Goal: Information Seeking & Learning: Check status

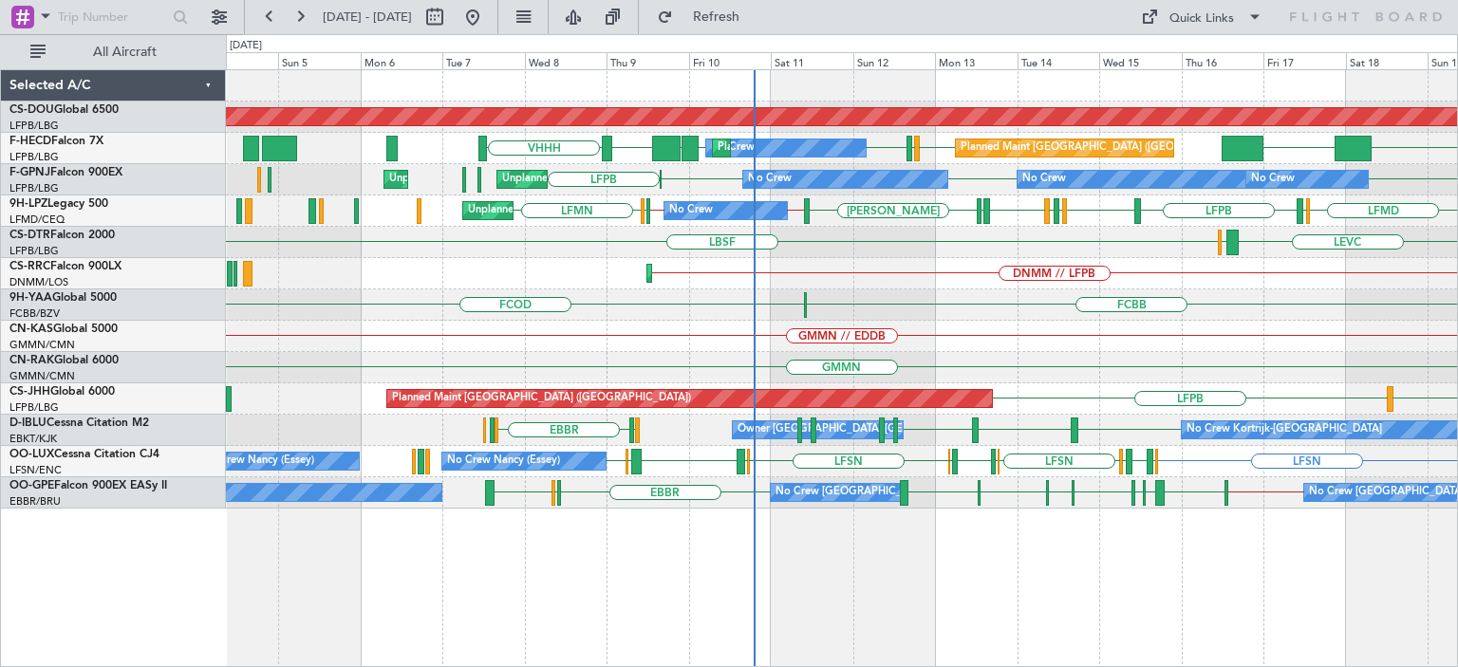
click at [993, 614] on div "Planned Maint London ([GEOGRAPHIC_DATA]) VHHH LFPB KLAX LFPB LFMN LFPB LFPB UGT…" at bounding box center [842, 368] width 1232 height 598
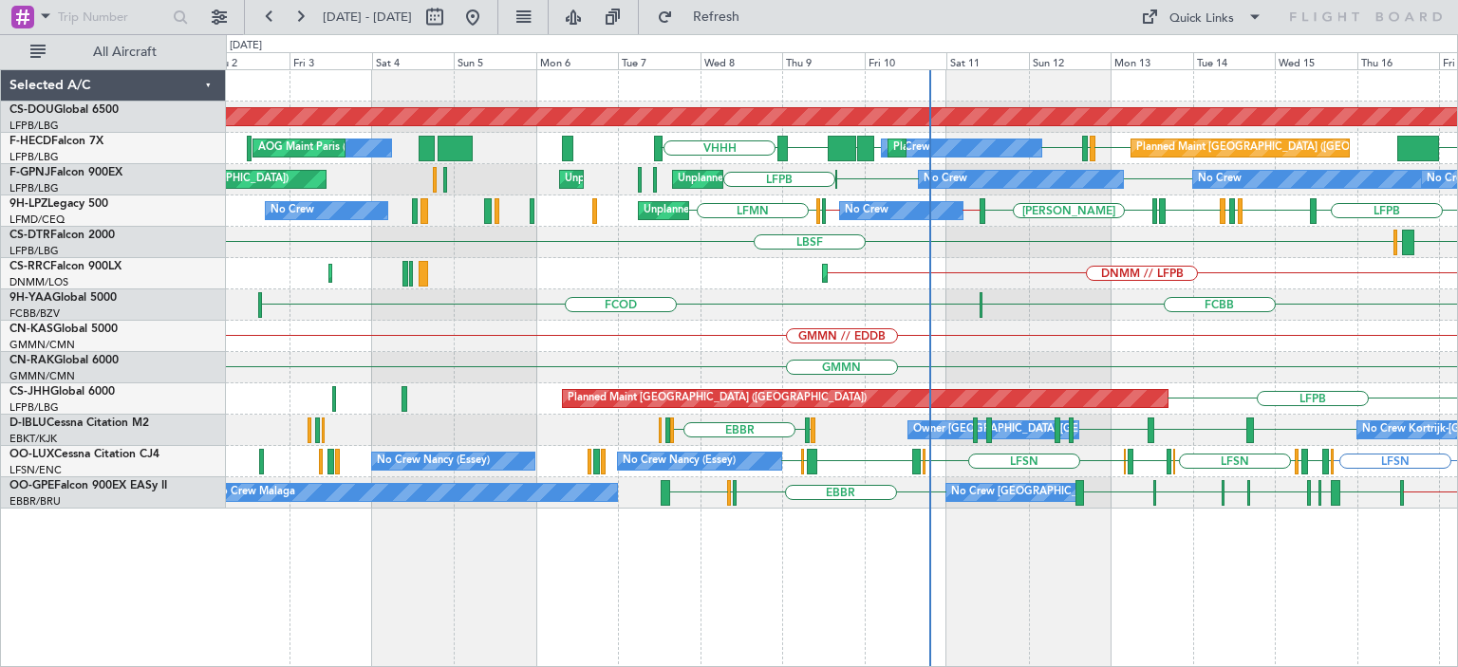
click at [978, 596] on div "Planned Maint London ([GEOGRAPHIC_DATA]) VHHH KLAX LFPB LFMN LFPB LFPB UGTB ZBA…" at bounding box center [842, 368] width 1232 height 598
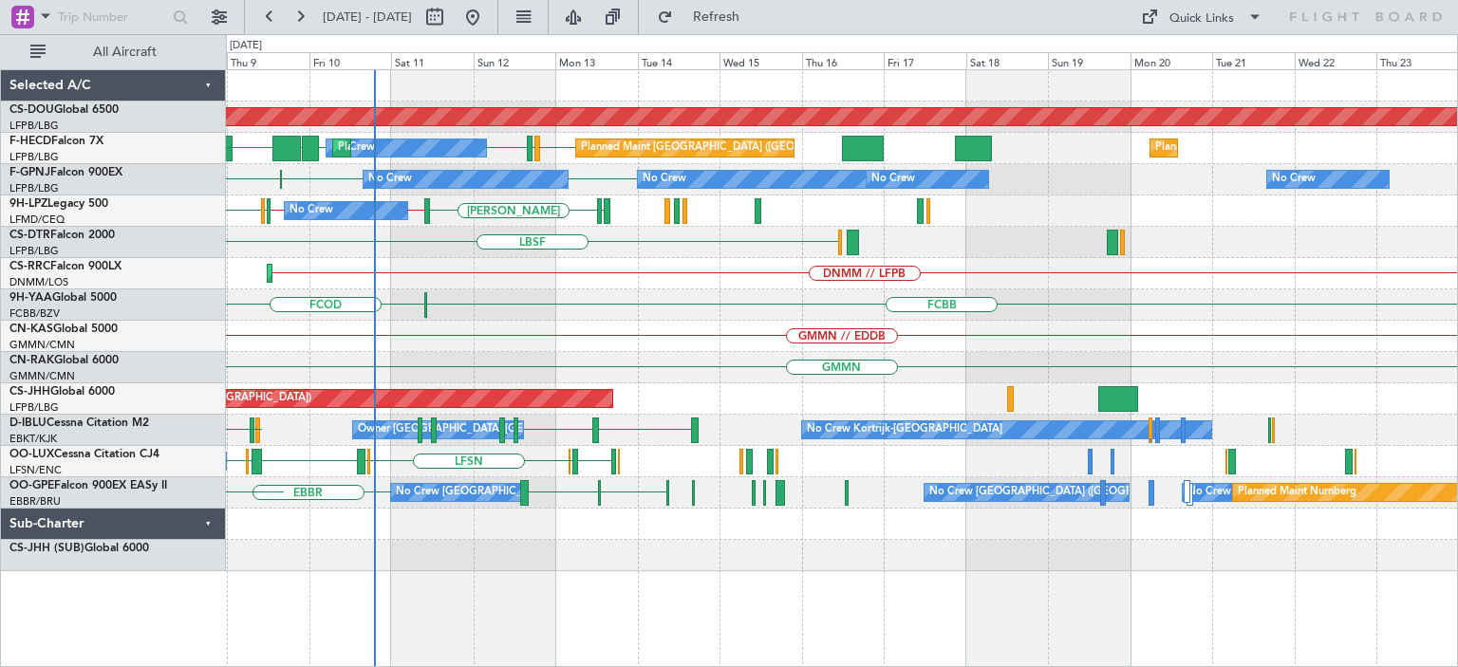
click at [510, 411] on div "Planned Maint London ([GEOGRAPHIC_DATA]) LFPB LFMN LFPB Planned Maint [GEOGRAPH…" at bounding box center [841, 320] width 1231 height 501
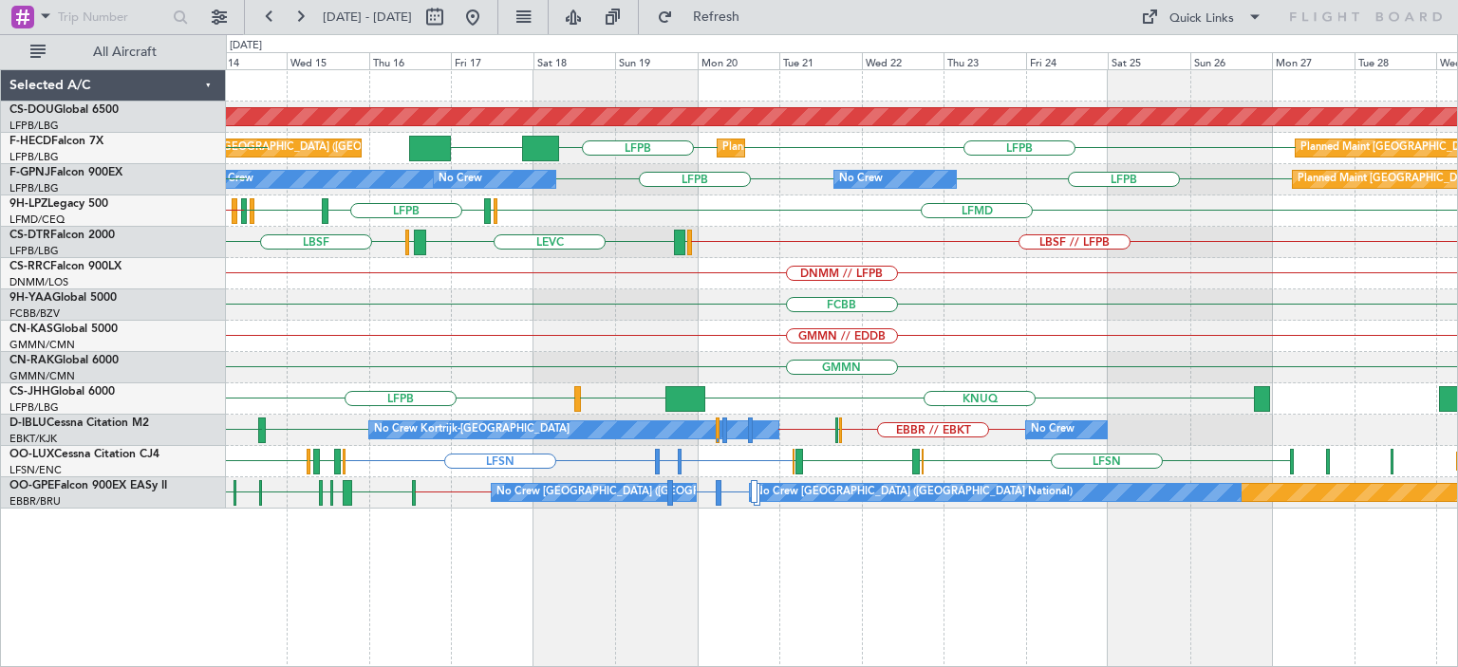
click at [691, 323] on div "Planned Maint London ([GEOGRAPHIC_DATA]) LFPB LFPB KLAX Planned Maint [GEOGRAPH…" at bounding box center [841, 289] width 1231 height 438
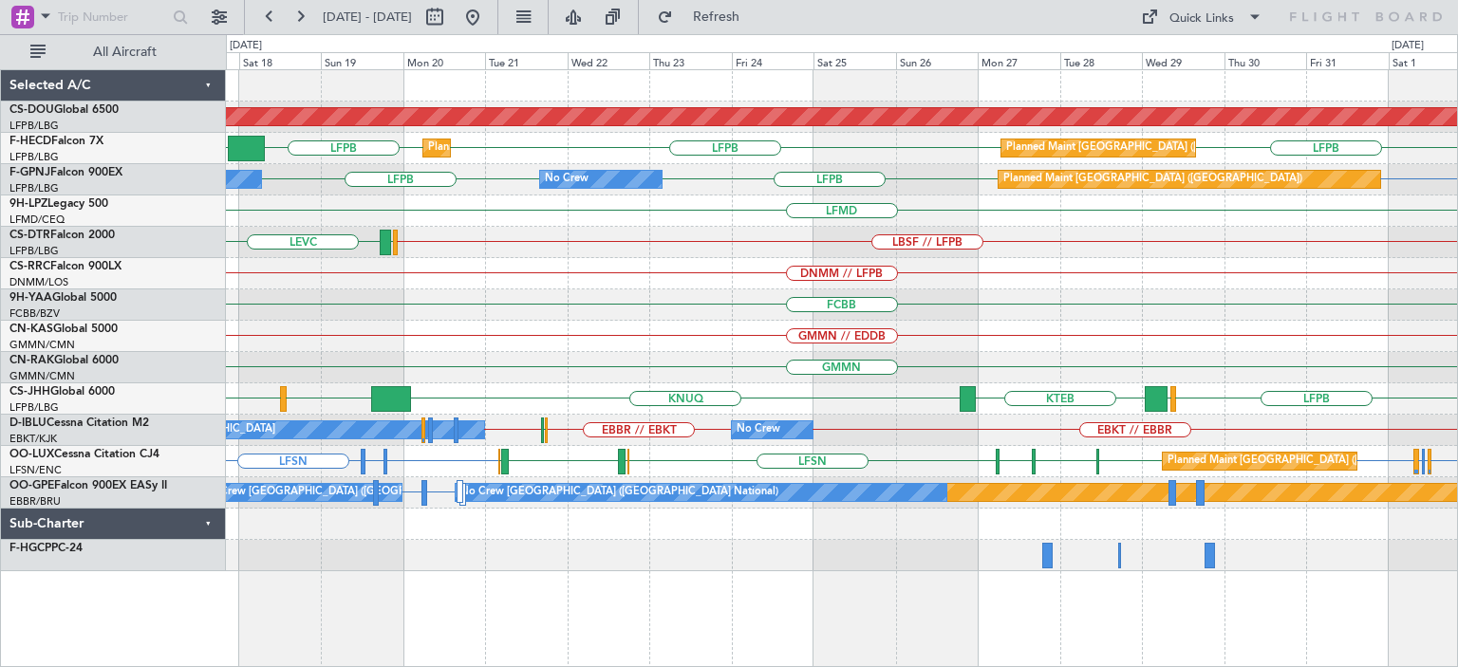
click at [655, 328] on div "Planned Maint London ([GEOGRAPHIC_DATA]) LFPB LFPB LFPB KLAX Planned Maint [GEO…" at bounding box center [841, 320] width 1231 height 501
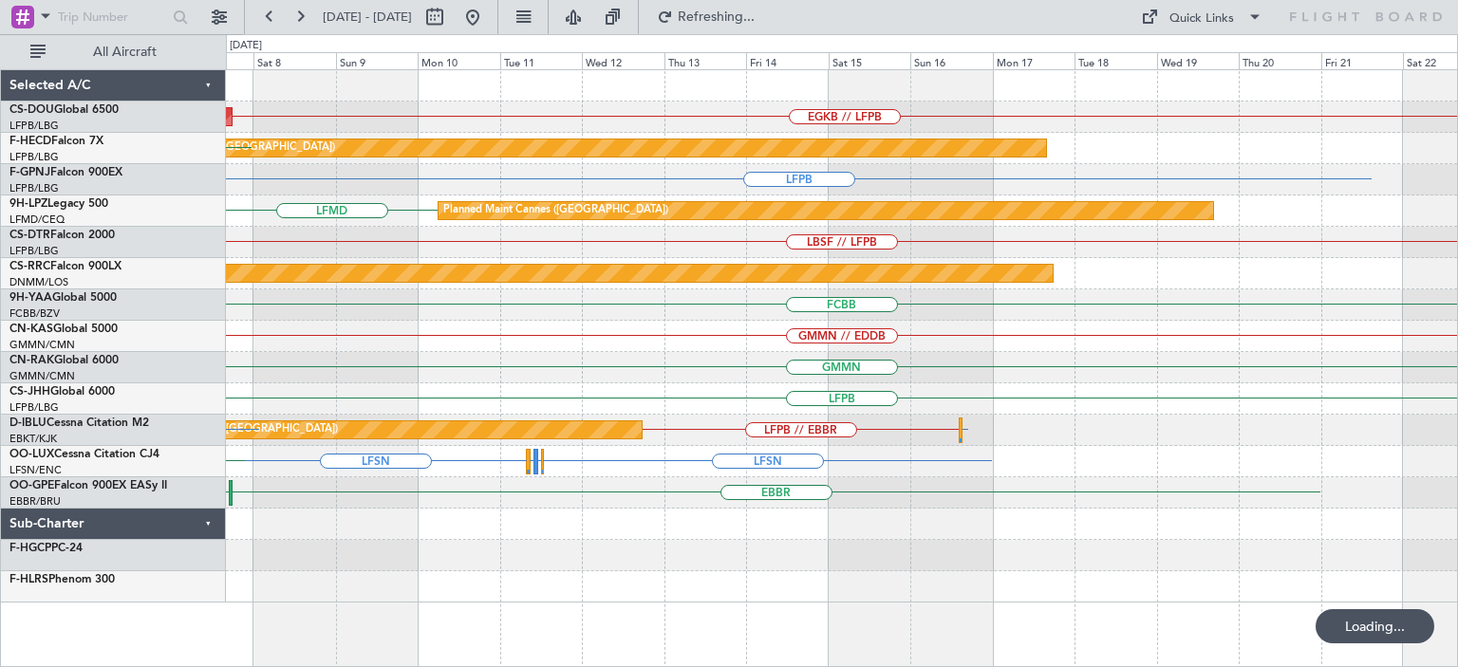
click at [460, 280] on div "Planned Maint London ([GEOGRAPHIC_DATA]) EGKB // LFPB Planned Maint [GEOGRAPHIC…" at bounding box center [841, 336] width 1231 height 532
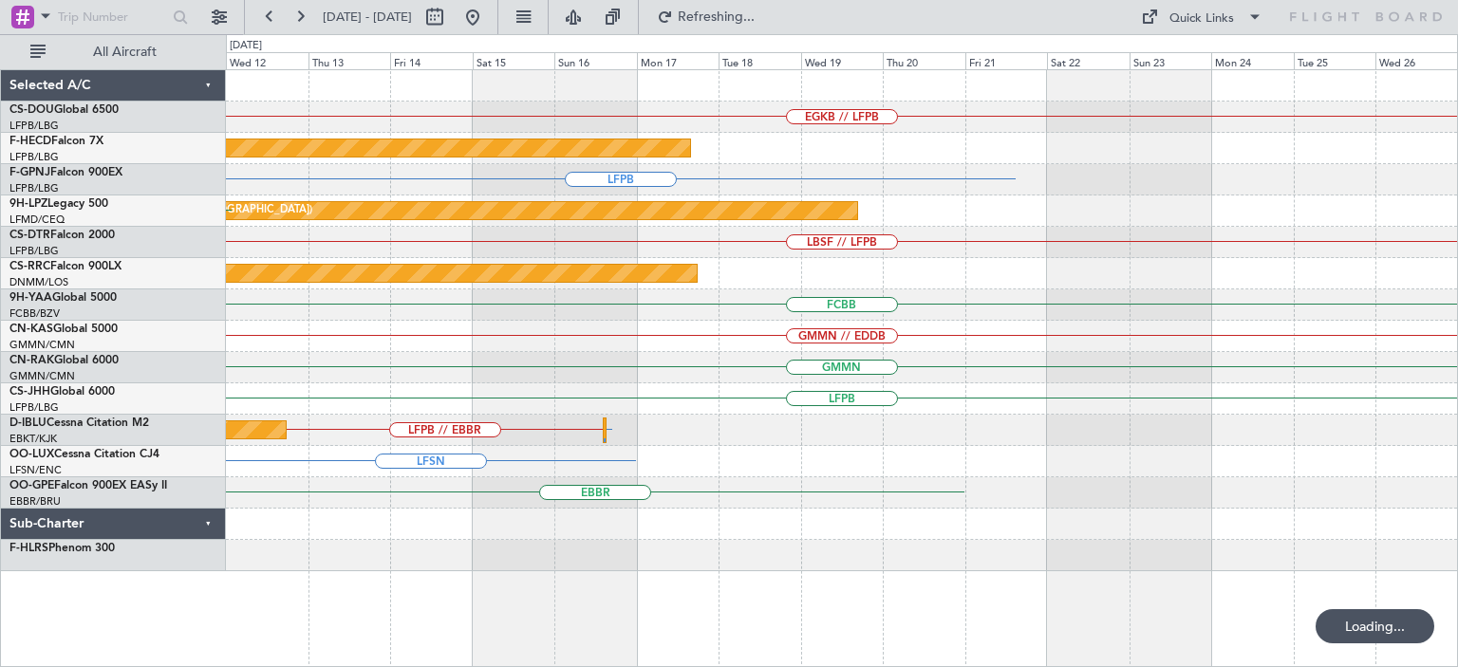
click at [93, 295] on div "EGKB // LFPB Planned Maint [GEOGRAPHIC_DATA] ([GEOGRAPHIC_DATA]) LFPB Planned M…" at bounding box center [729, 350] width 1458 height 633
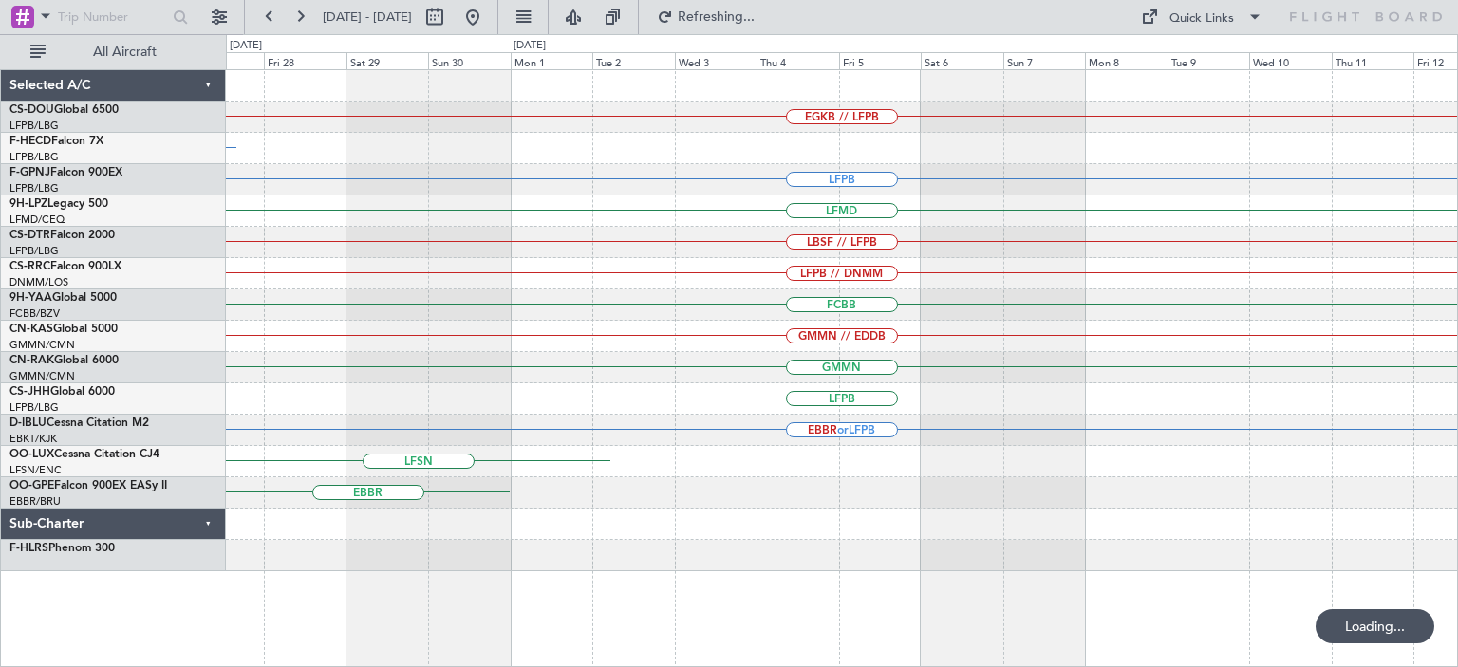
click at [319, 281] on div "LFPB // DNMM" at bounding box center [841, 273] width 1231 height 31
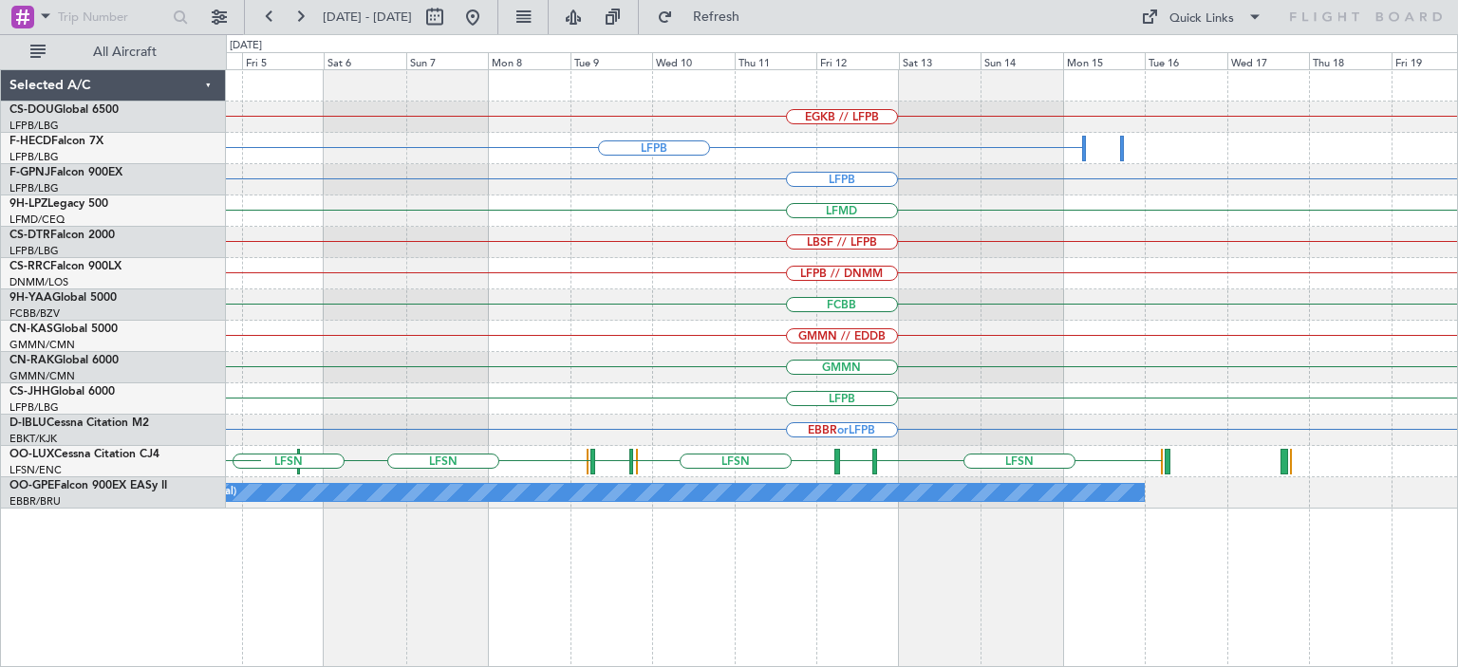
click at [83, 350] on div "EGKB // LFPB LFPB LSZH or LFPB LFPB LFPB LFMD LBSF // LFPB LFPB // DNMM FCBB GM…" at bounding box center [729, 350] width 1458 height 633
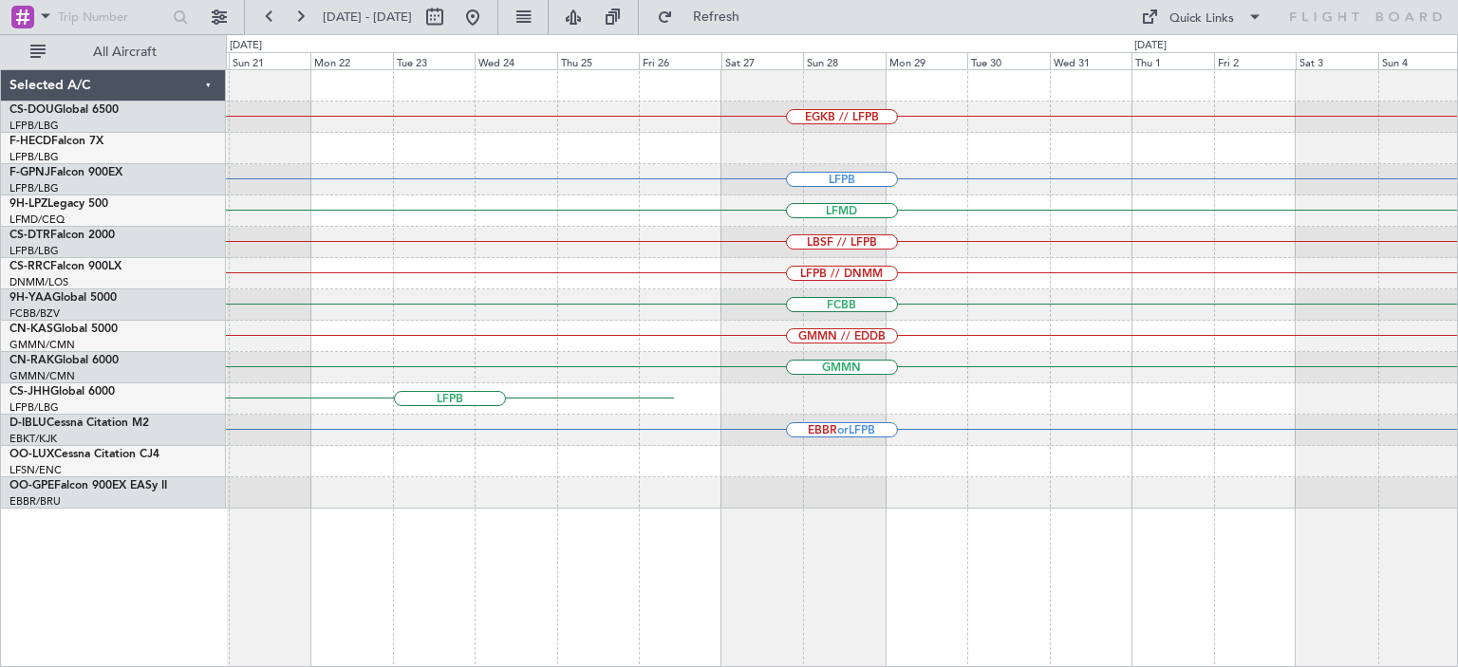
click at [0, 355] on div "EGKB // LFPB LFPB LFMD LBSF // LFPB LFPB // DNMM FCBB GMMN // EDDB GMMN LFPB EB…" at bounding box center [729, 350] width 1458 height 633
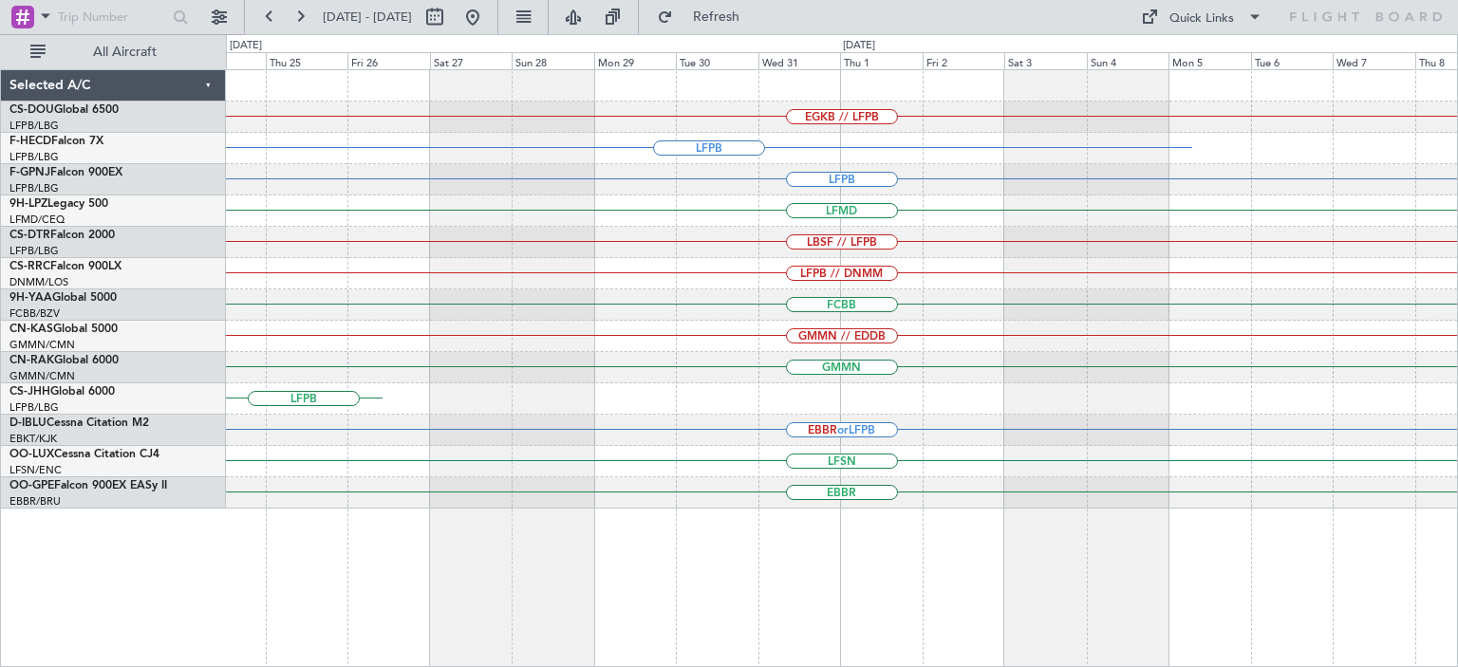
click at [575, 245] on div "EGKB // LFPB LFPB LFPB LFMD LBSF // LFPB LFPB // DNMM FCBB GMMN // EDDB GMMN LF…" at bounding box center [841, 289] width 1231 height 438
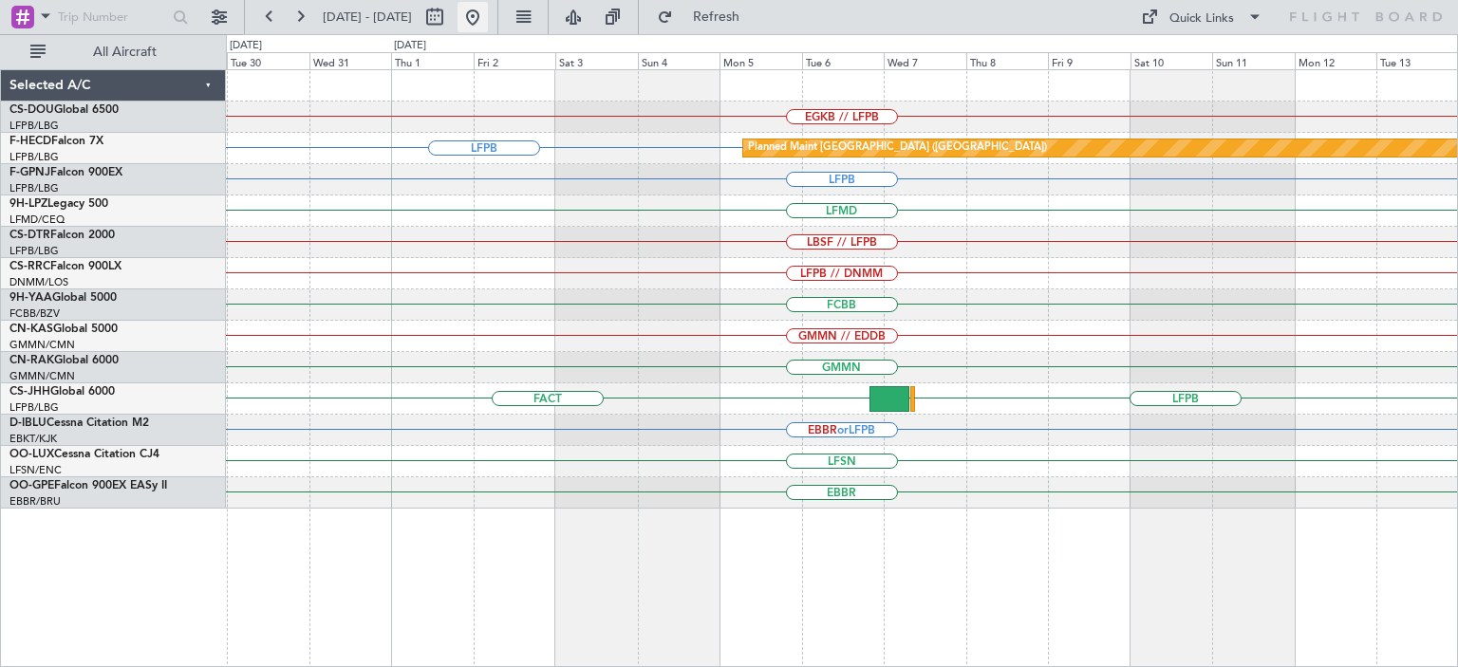
click at [488, 18] on button at bounding box center [472, 17] width 30 height 30
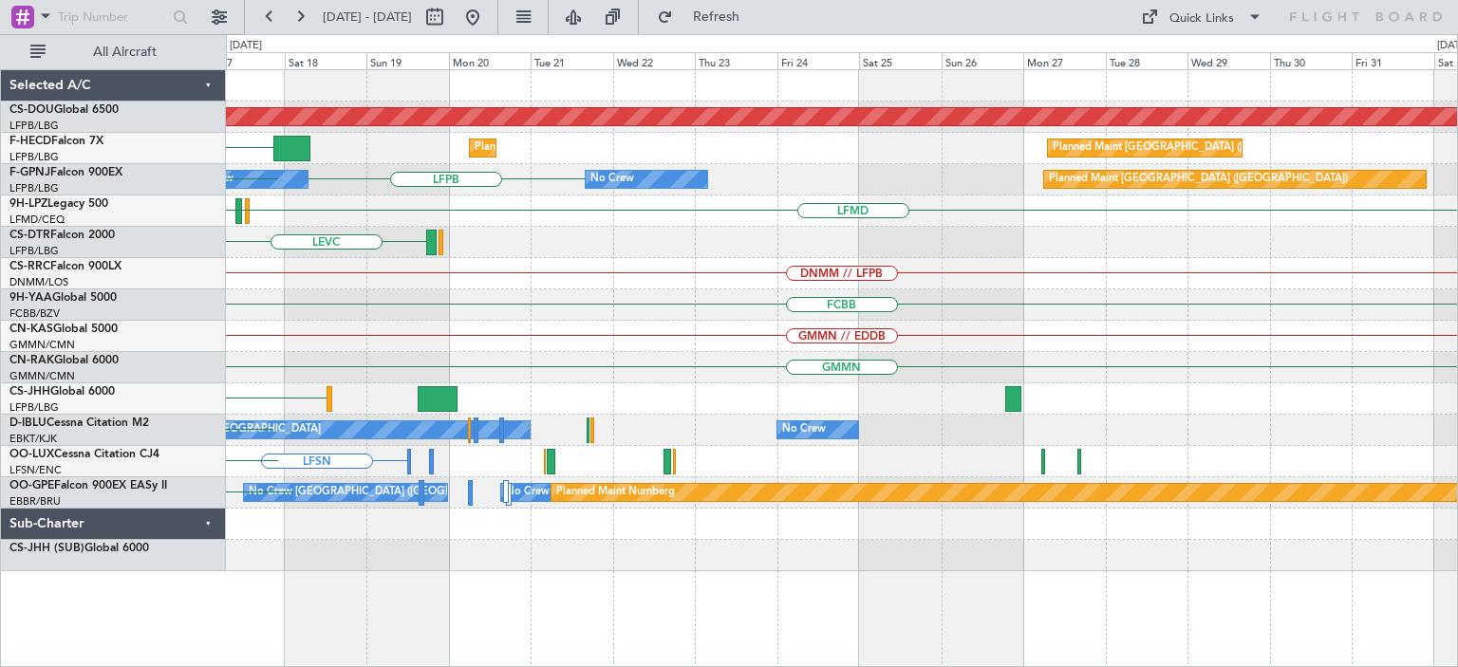
click at [527, 363] on div "Planned Maint London ([GEOGRAPHIC_DATA]) KLAX Planned Maint [GEOGRAPHIC_DATA] (…" at bounding box center [841, 320] width 1231 height 501
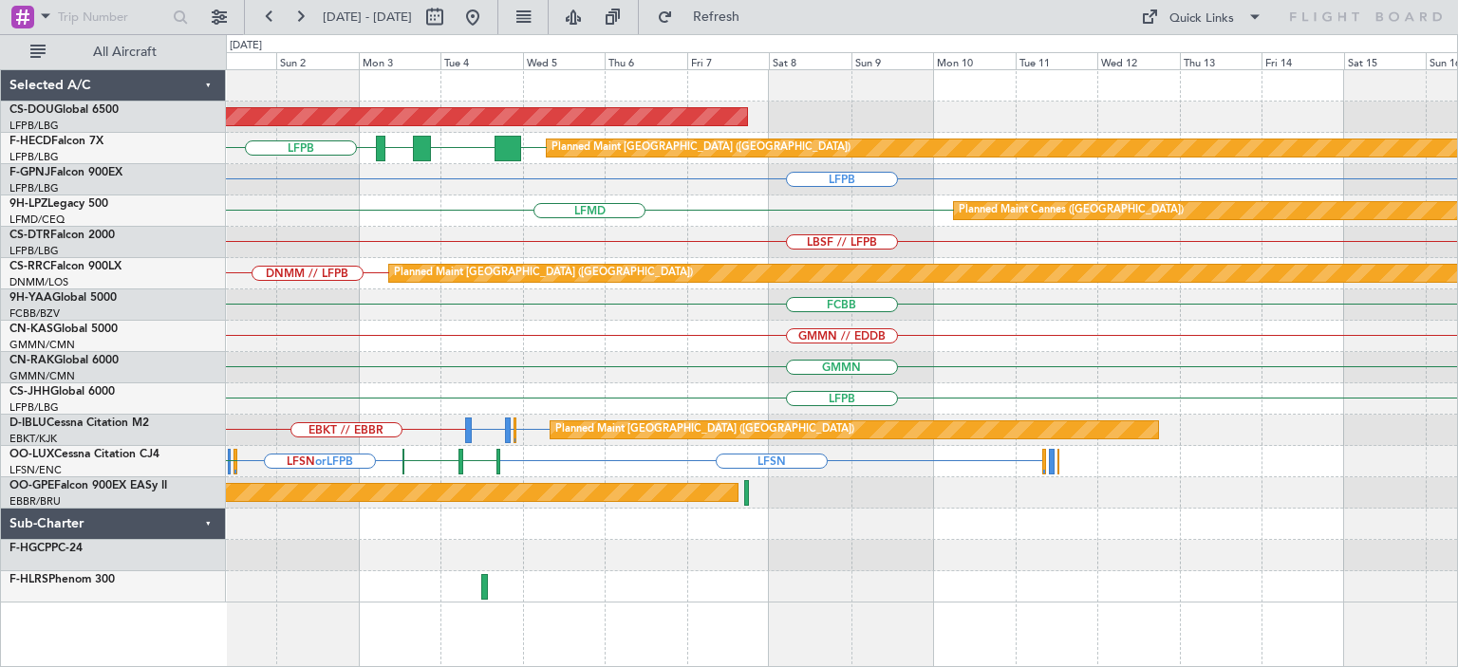
click at [442, 382] on div "Planned Maint London ([GEOGRAPHIC_DATA]) LFPB LFPB FOOL GMMN Planned Maint [GEO…" at bounding box center [841, 336] width 1231 height 532
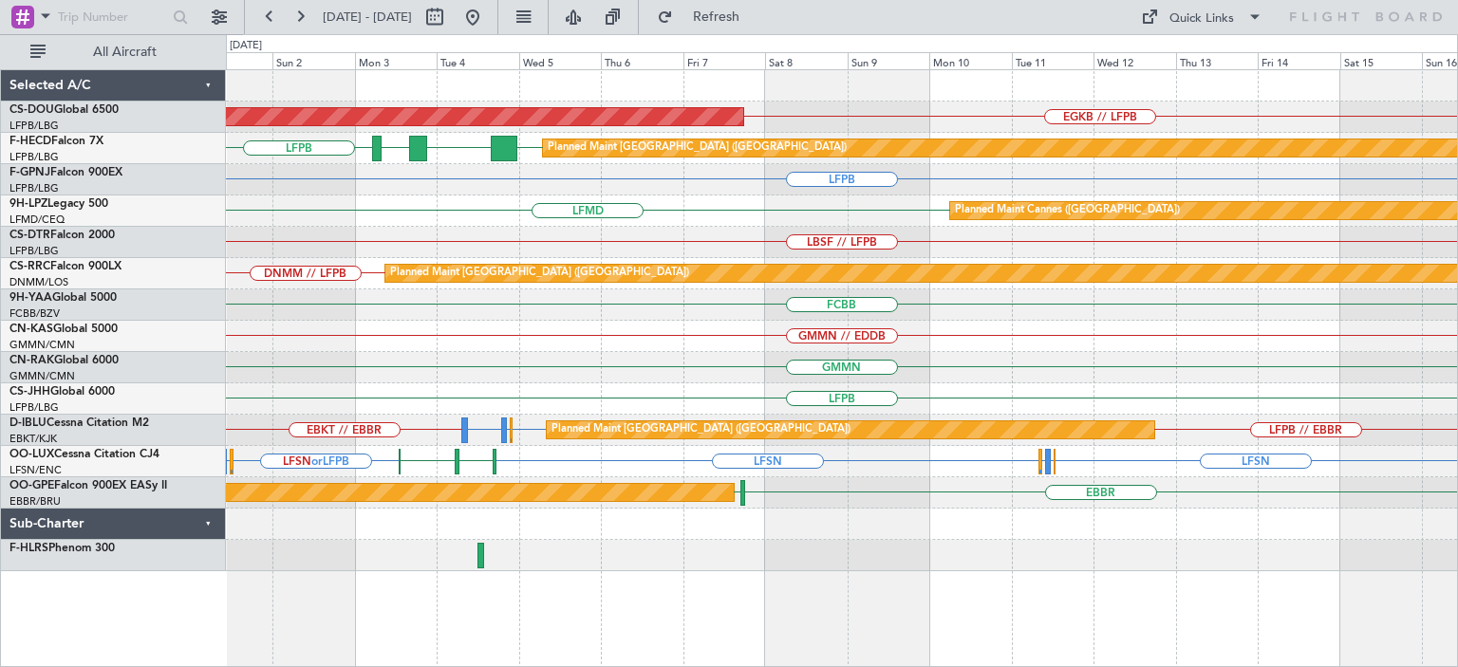
click at [1302, 405] on div "EGKB // LFPB Planned Maint [GEOGRAPHIC_DATA] ([GEOGRAPHIC_DATA]) LFPB LFPB FOOL…" at bounding box center [841, 320] width 1231 height 501
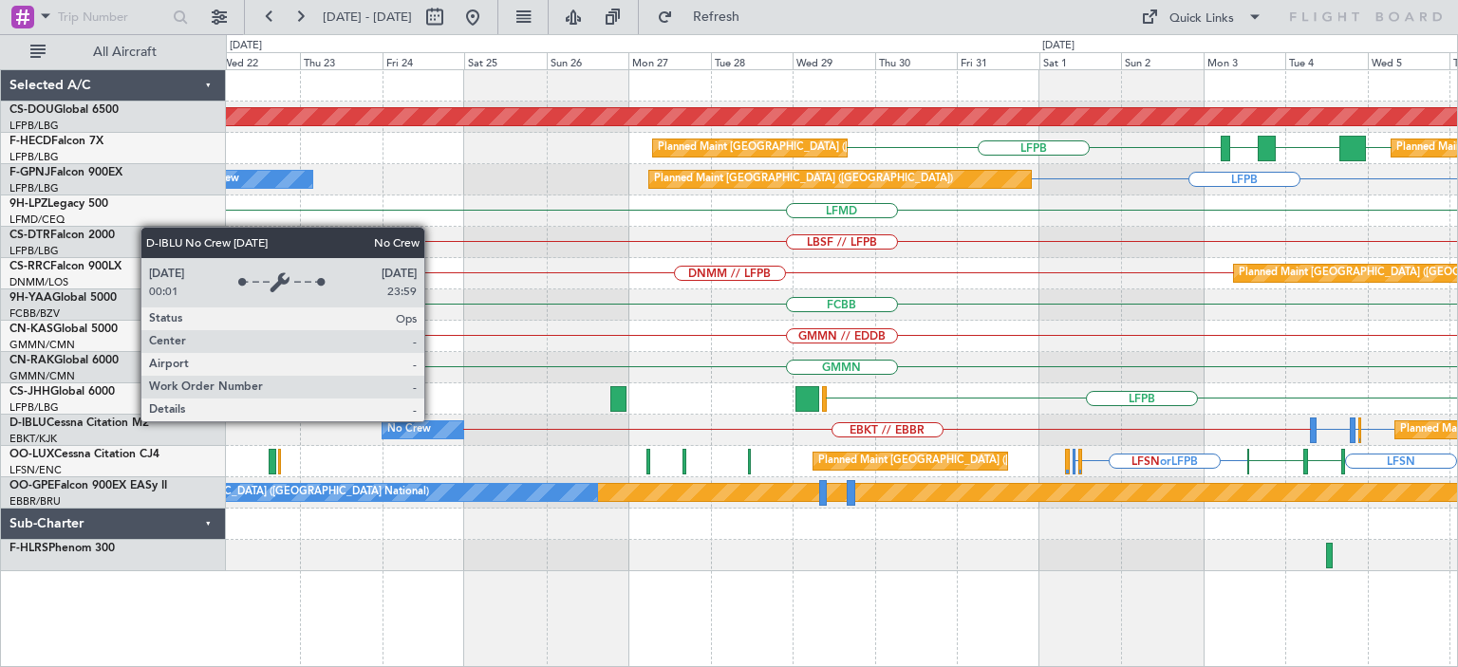
click at [1272, 466] on div "Planned Maint London ([GEOGRAPHIC_DATA]) EGKB // LFPB LFPB LFPB FOOL GMMN Plann…" at bounding box center [841, 320] width 1231 height 501
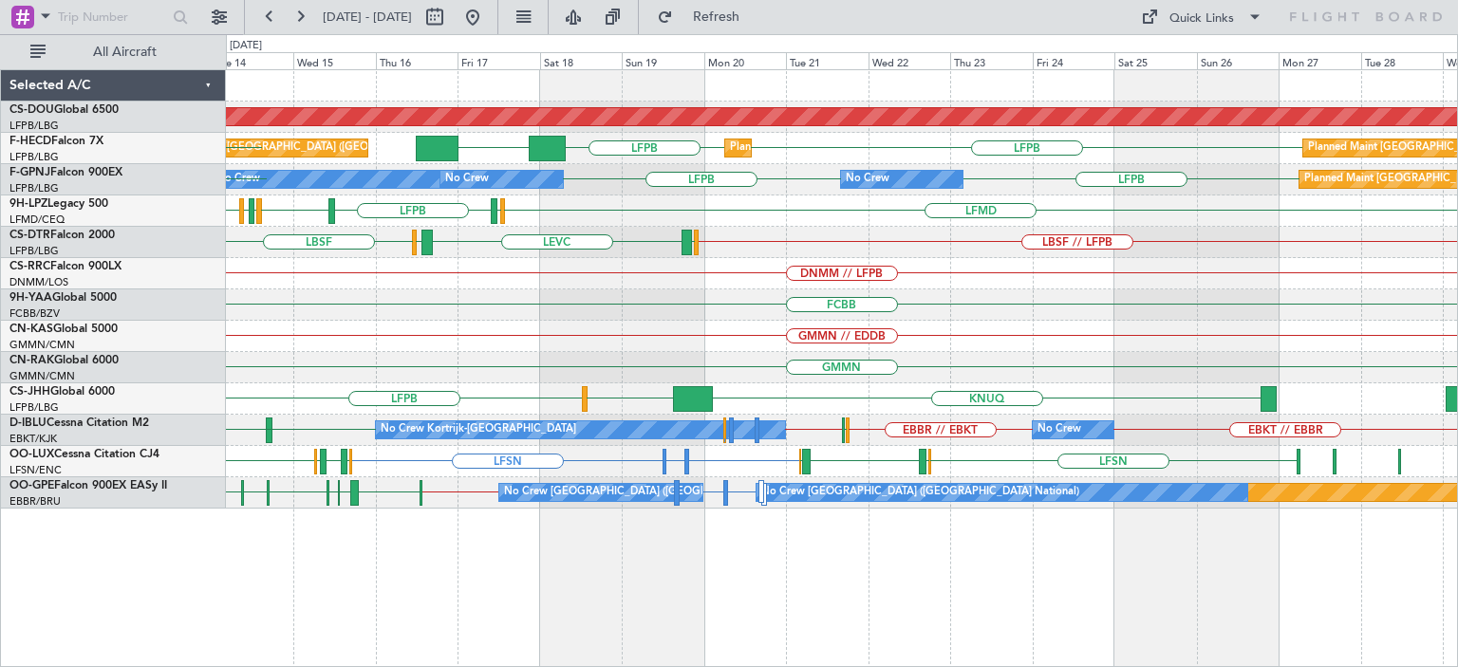
click at [683, 401] on div "Planned Maint London ([GEOGRAPHIC_DATA]) LFPB KLAX LFPB Planned Maint [GEOGRAPH…" at bounding box center [841, 289] width 1231 height 438
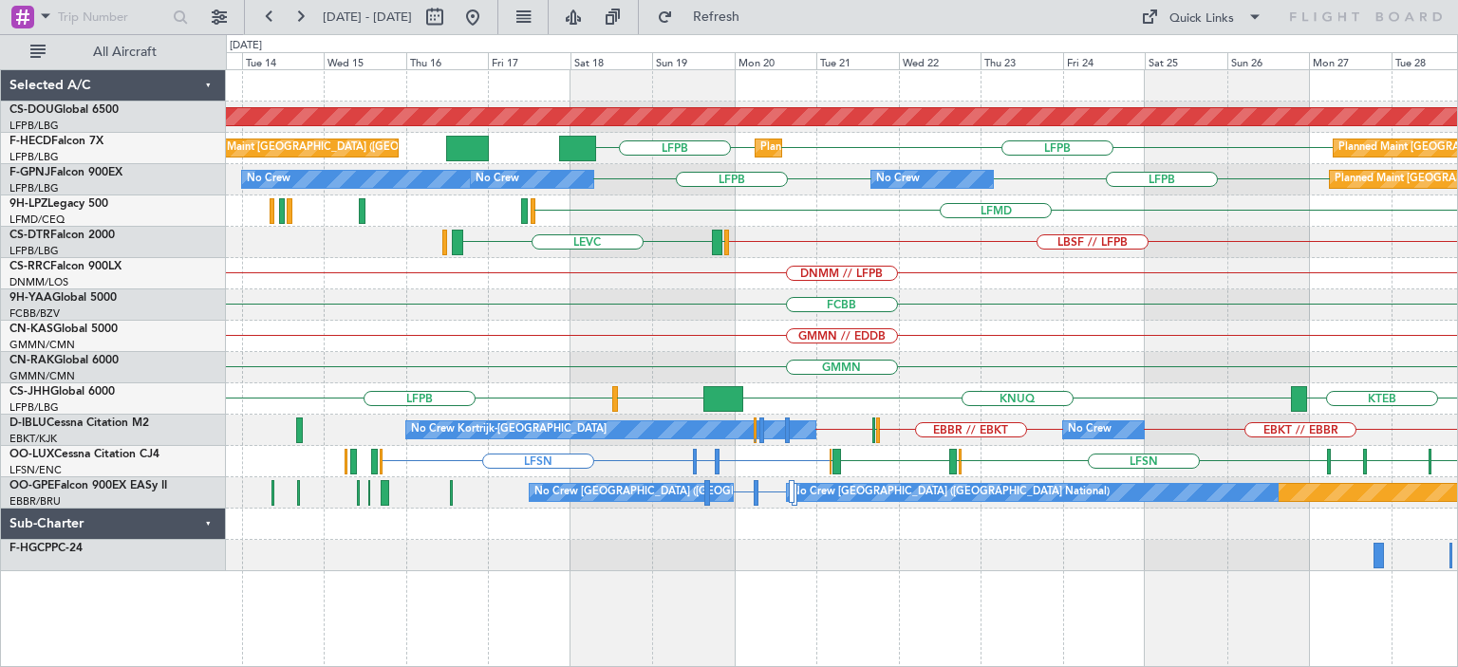
click at [600, 355] on div "GMMN" at bounding box center [841, 367] width 1231 height 31
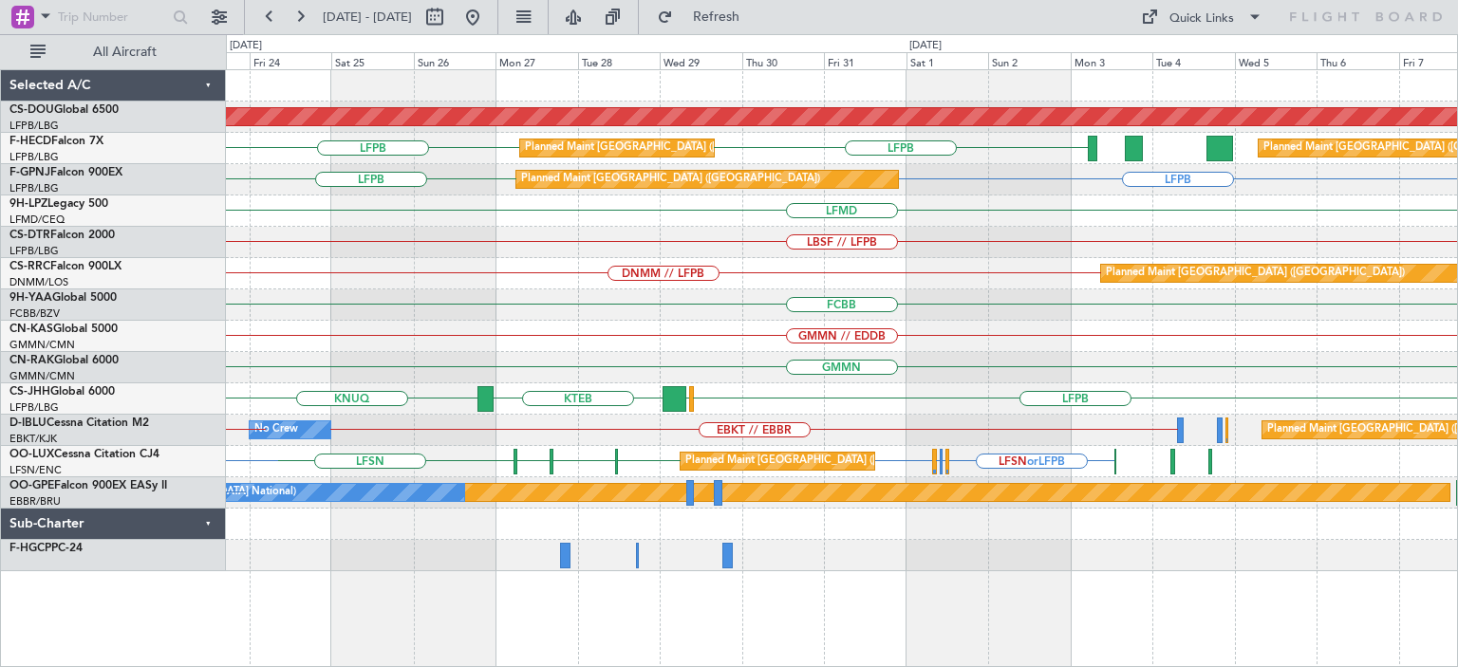
click at [620, 348] on div "Planned Maint London ([GEOGRAPHIC_DATA]) Planned Maint [GEOGRAPHIC_DATA] ([GEOG…" at bounding box center [841, 320] width 1231 height 501
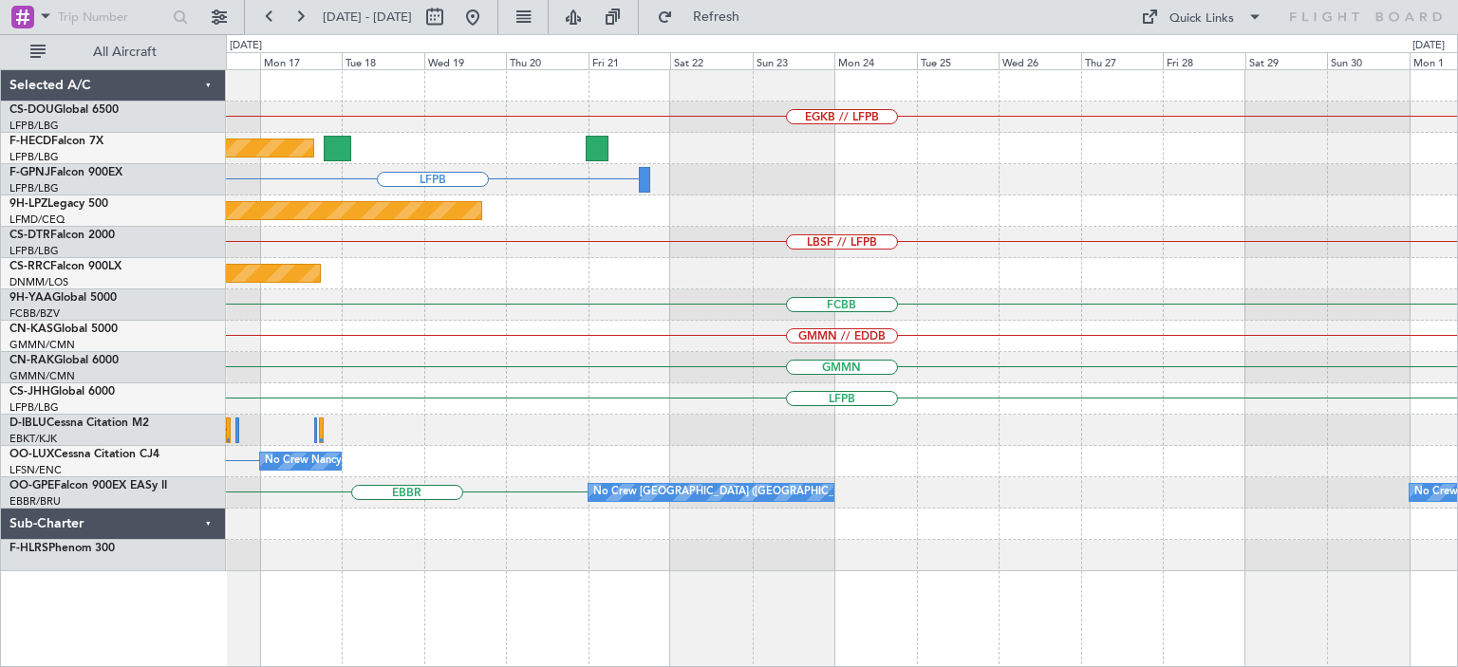
click at [376, 392] on div "EGKB // LFPB Planned Maint [GEOGRAPHIC_DATA] ([GEOGRAPHIC_DATA]) LFPB Planned M…" at bounding box center [841, 320] width 1231 height 501
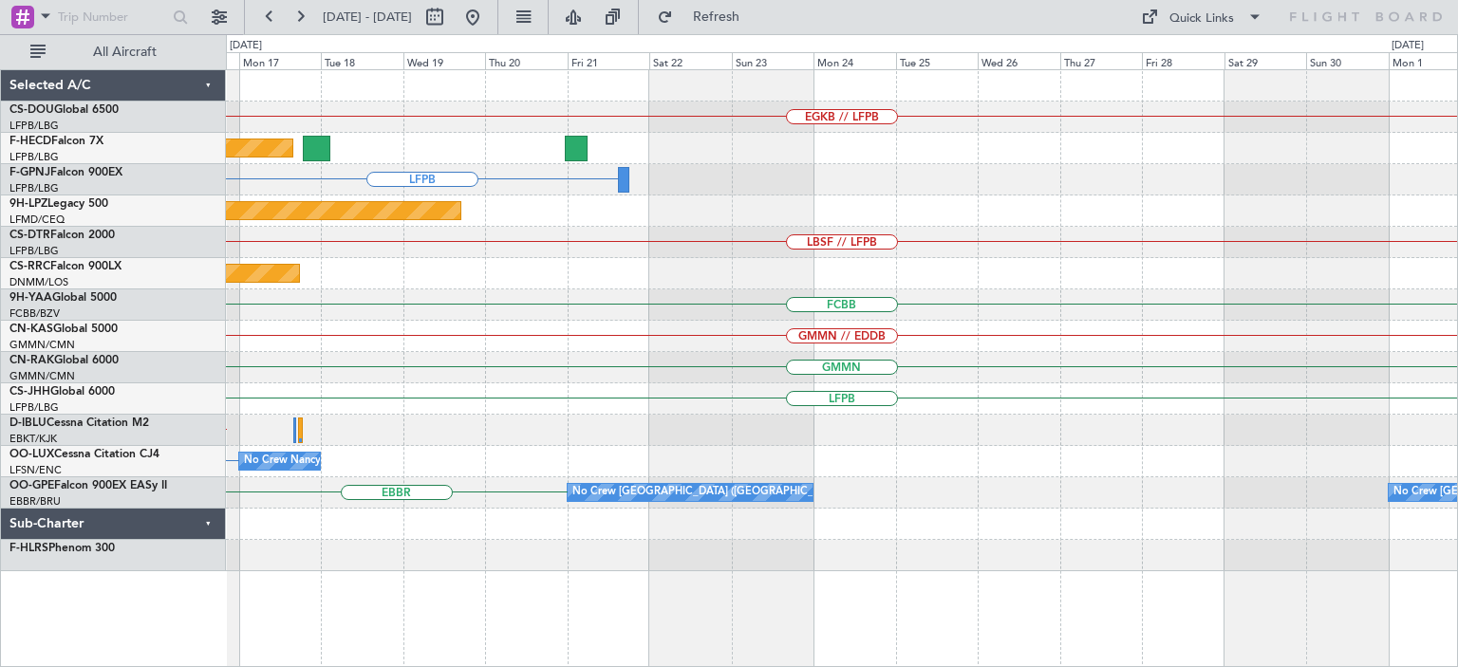
click at [352, 397] on div "EGKB // LFPB Planned Maint [GEOGRAPHIC_DATA] ([GEOGRAPHIC_DATA]) LFPB Planned M…" at bounding box center [841, 320] width 1231 height 501
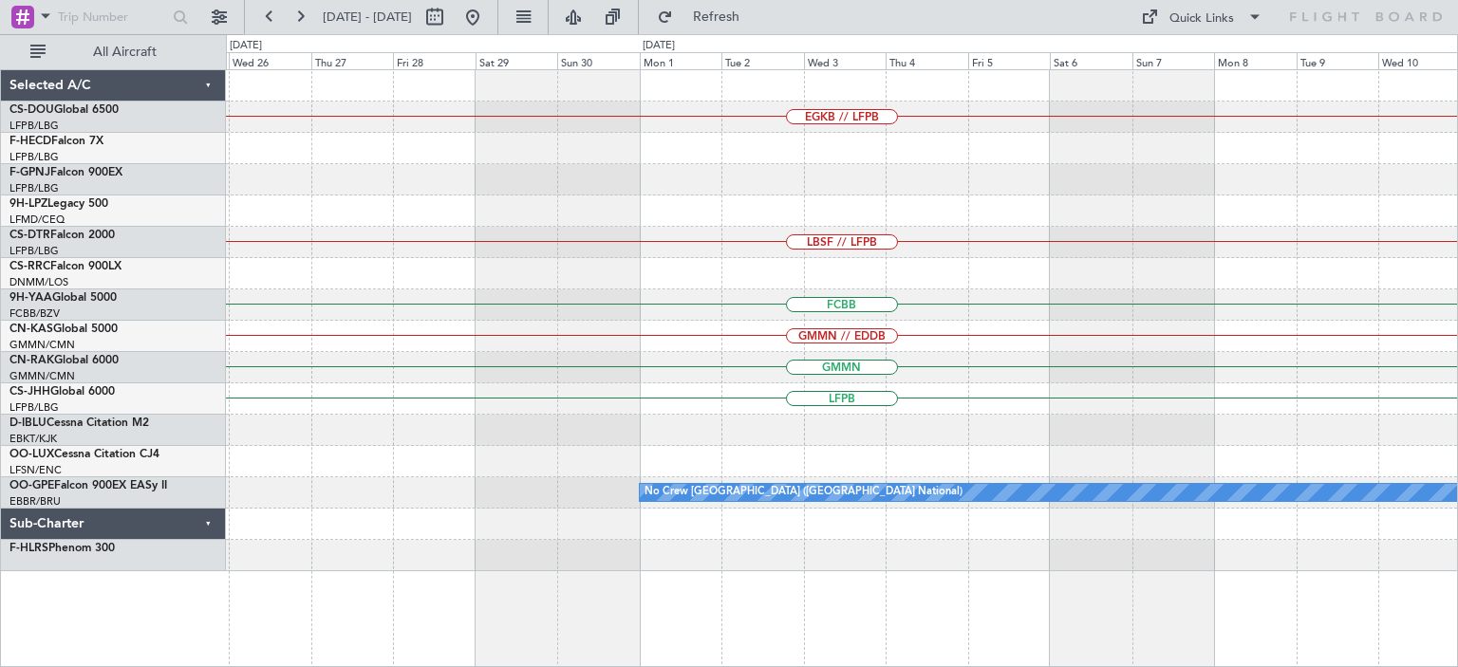
click at [495, 370] on div "EGKB // LFPB LBSF // LFPB FCBB GMMN // EDDB GMMN LFPB No Crew [GEOGRAPHIC_DATA]…" at bounding box center [841, 320] width 1231 height 501
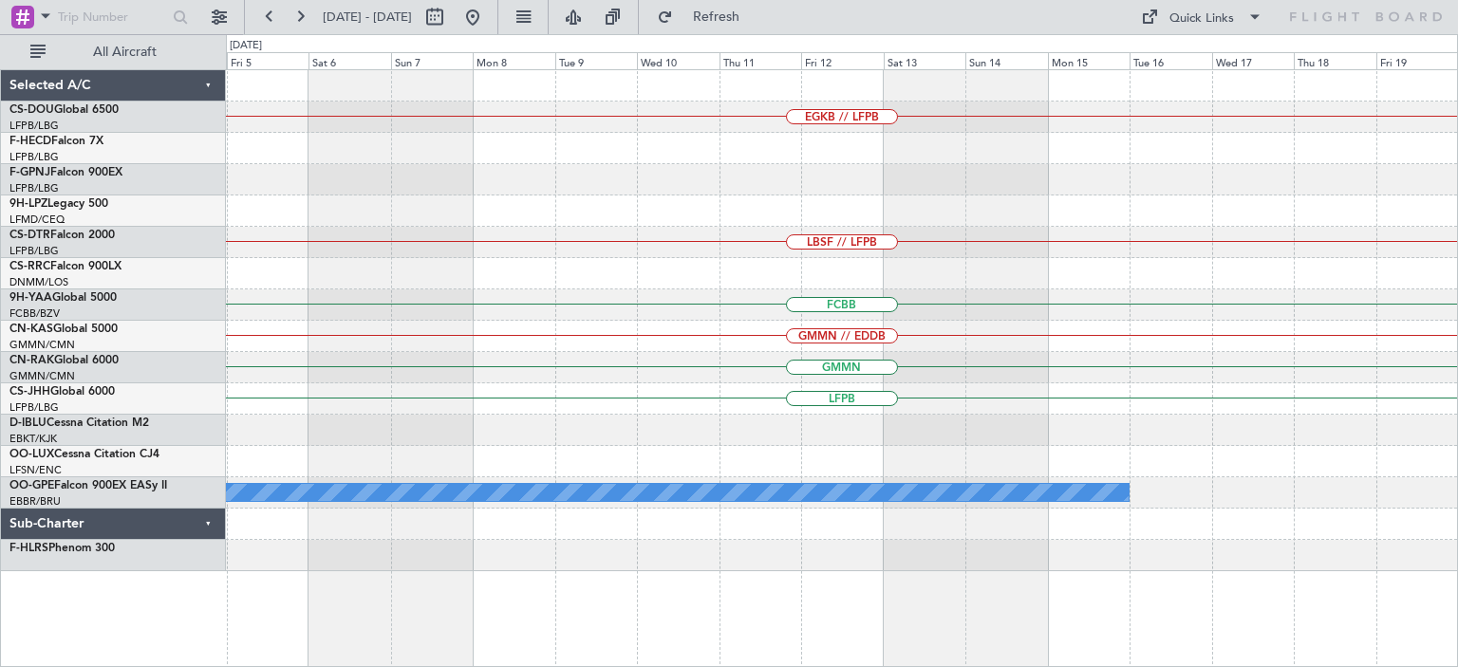
click at [327, 425] on div "EGKB // LFPB LBSF // LFPB FCBB GMMN // EDDB GMMN LFPB No Crew [GEOGRAPHIC_DATA]…" at bounding box center [841, 320] width 1231 height 501
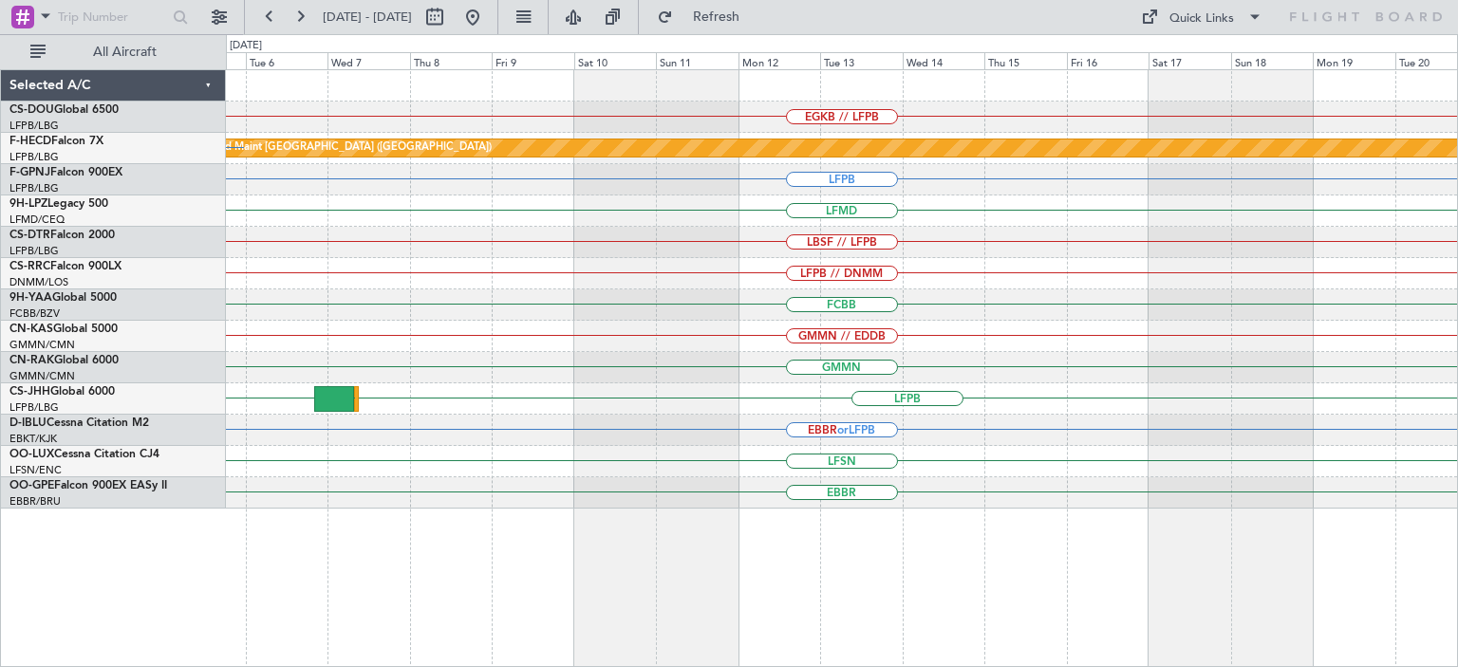
click at [190, 376] on div "EGKB // LFPB Planned Maint [GEOGRAPHIC_DATA] ([GEOGRAPHIC_DATA]) LFPB LFPB LFMD…" at bounding box center [729, 350] width 1458 height 633
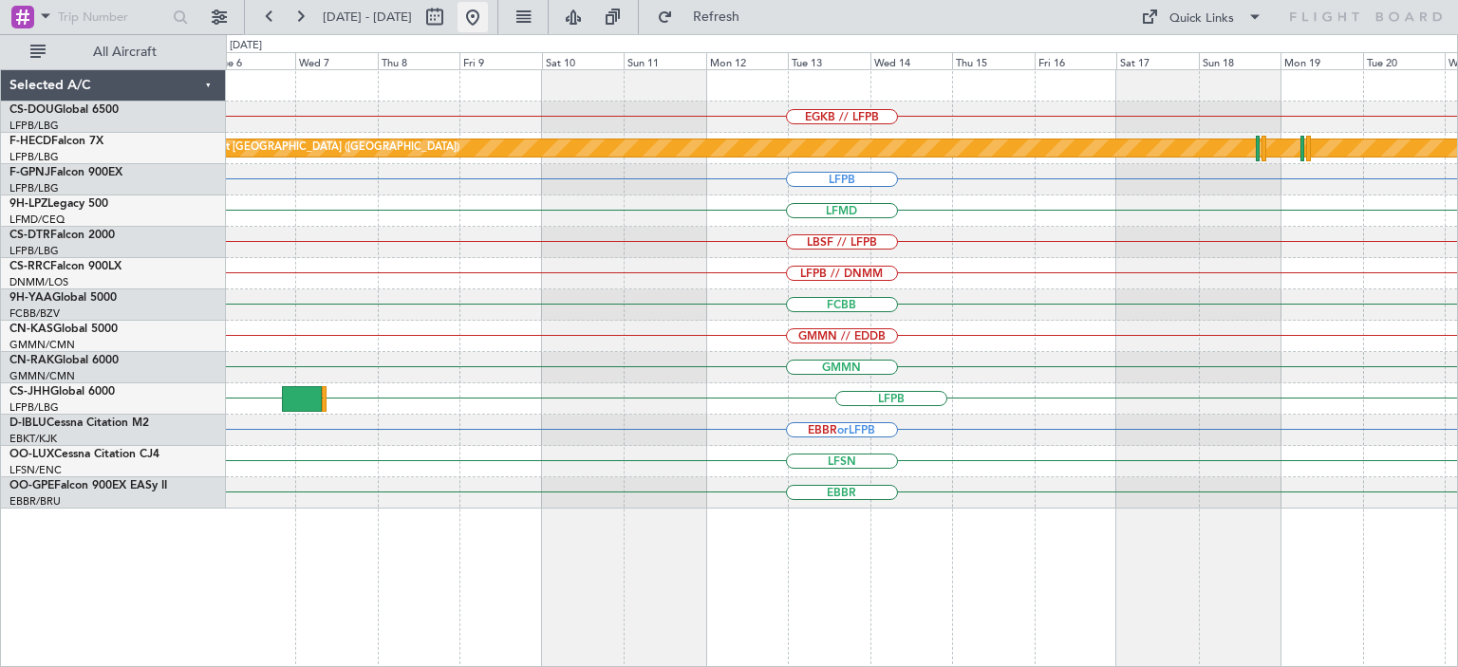
click at [488, 20] on button at bounding box center [472, 17] width 30 height 30
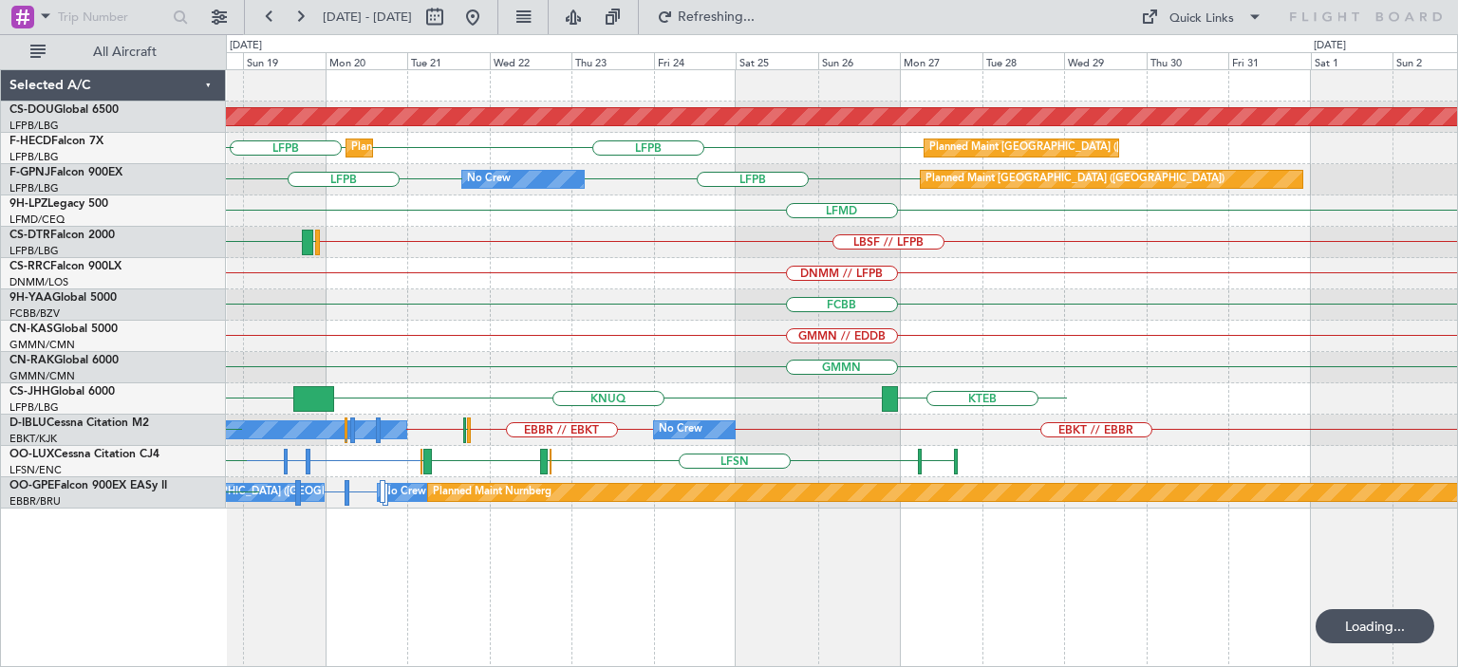
click at [471, 376] on div "Planned Maint London ([GEOGRAPHIC_DATA]) Planned Maint [GEOGRAPHIC_DATA] ([GEOG…" at bounding box center [841, 289] width 1231 height 438
